Goal: Task Accomplishment & Management: Complete application form

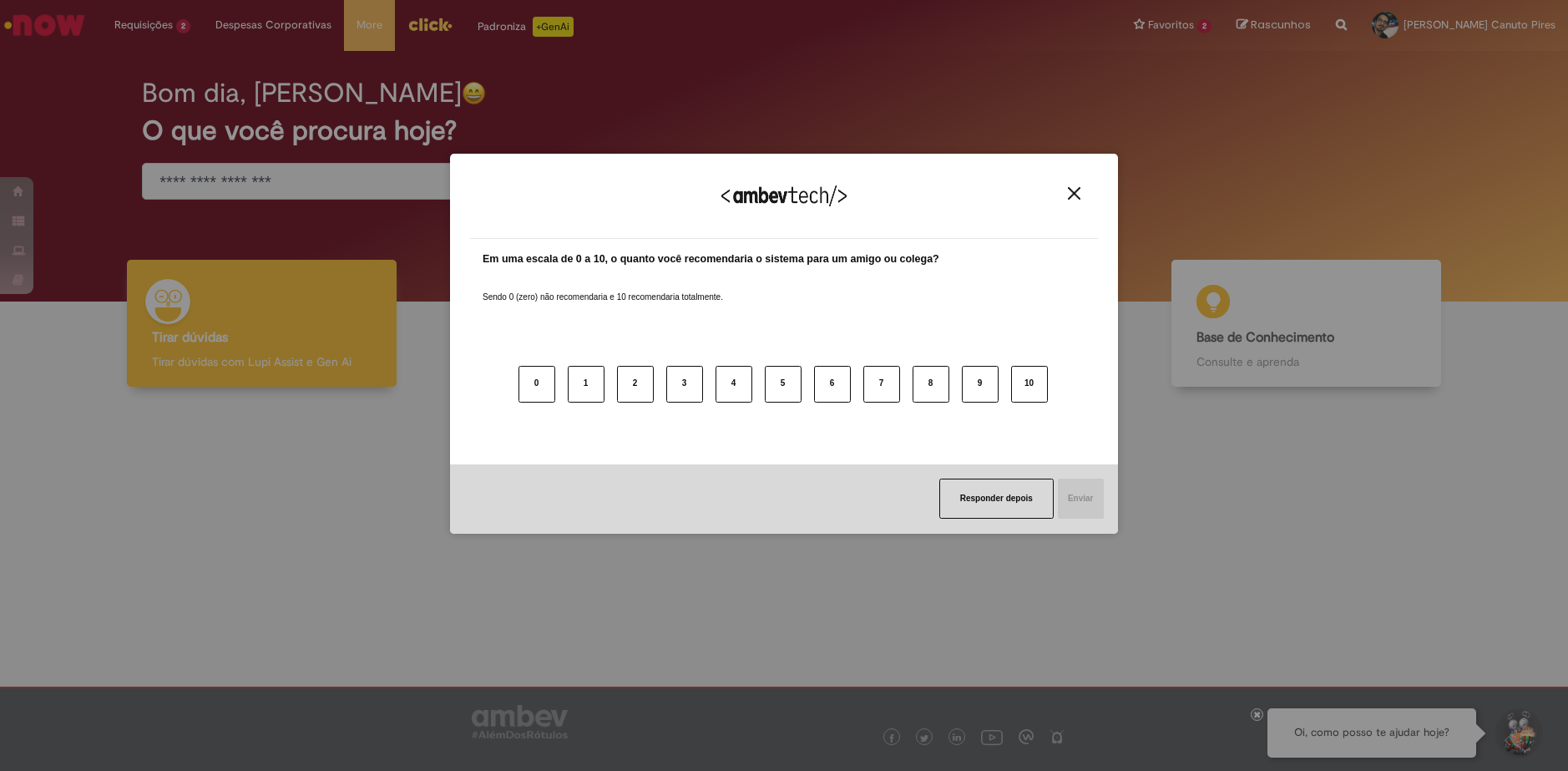
click at [1067, 187] on button "Close" at bounding box center [1075, 194] width 23 height 14
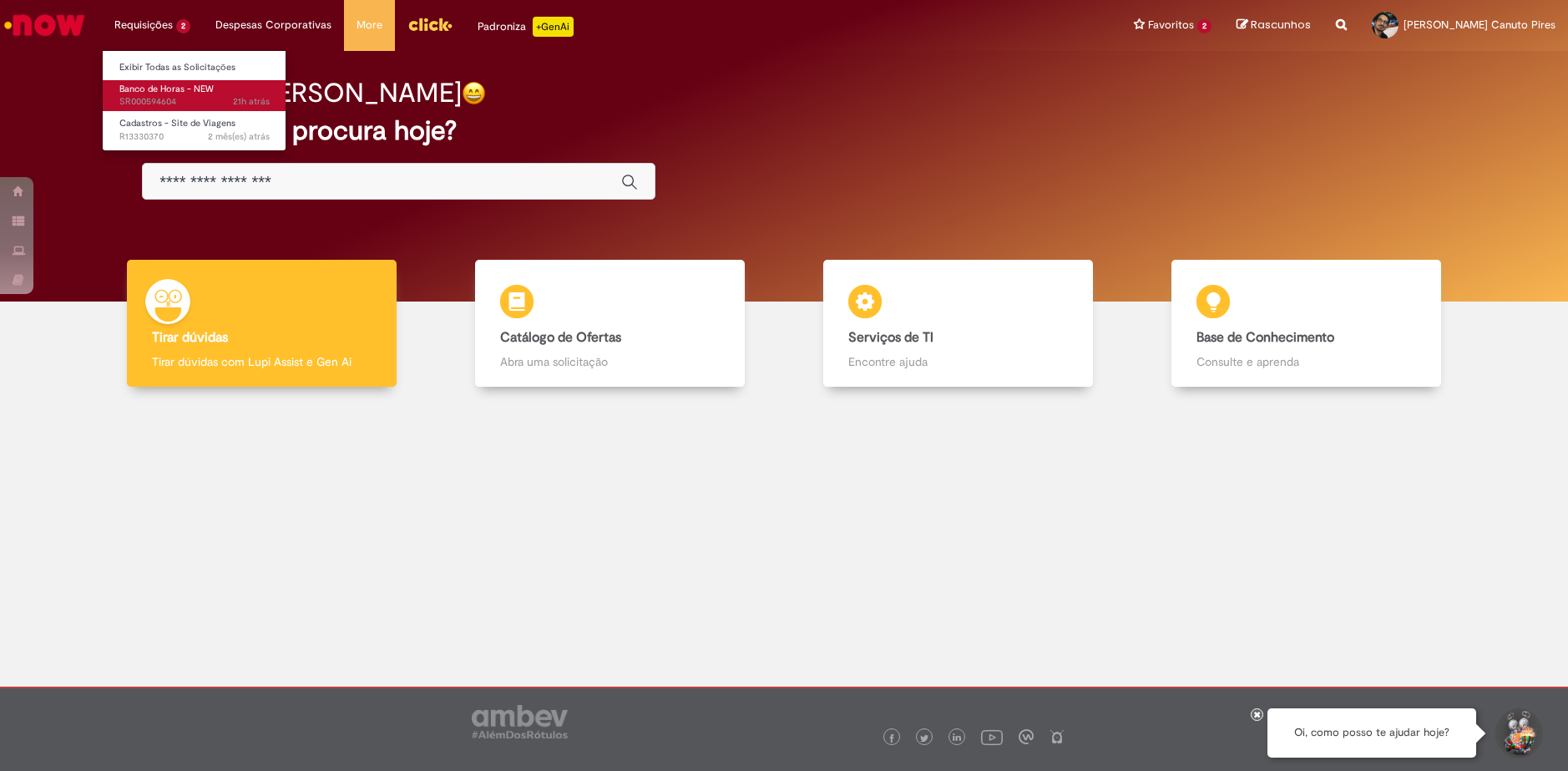
click at [189, 92] on span "Banco de Horas - NEW" at bounding box center [166, 89] width 95 height 12
